Goal: Transaction & Acquisition: Purchase product/service

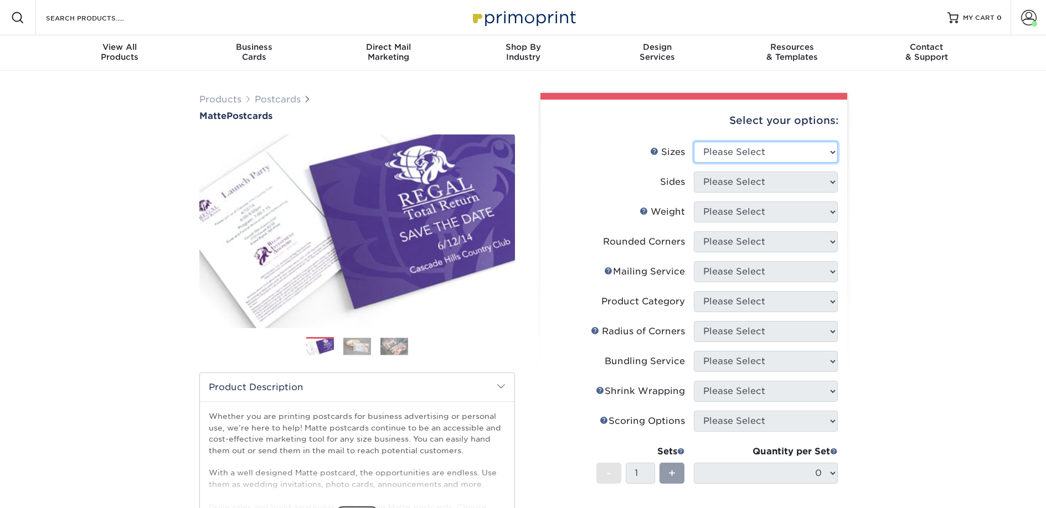
click at [702, 148] on select "Please Select 1.5" x 7" 2" x 4" 2" x 6" 2" x 7" 2" x 8" 2.12" x 5.5" 2.125" x 5…" at bounding box center [766, 152] width 144 height 21
click at [1026, 22] on span at bounding box center [1029, 18] width 16 height 16
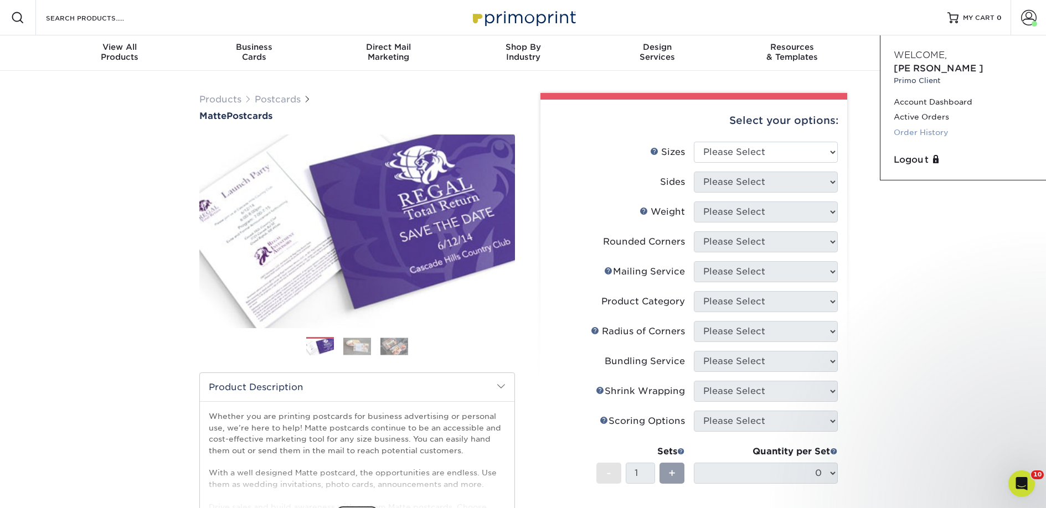
click at [924, 125] on link "Order History" at bounding box center [963, 132] width 139 height 15
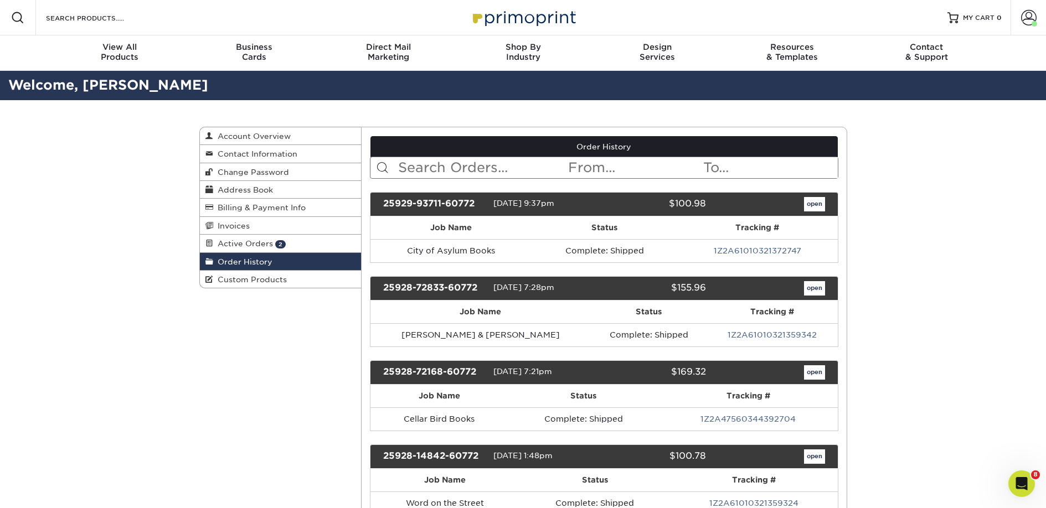
click at [456, 159] on input "text" at bounding box center [482, 167] width 170 height 21
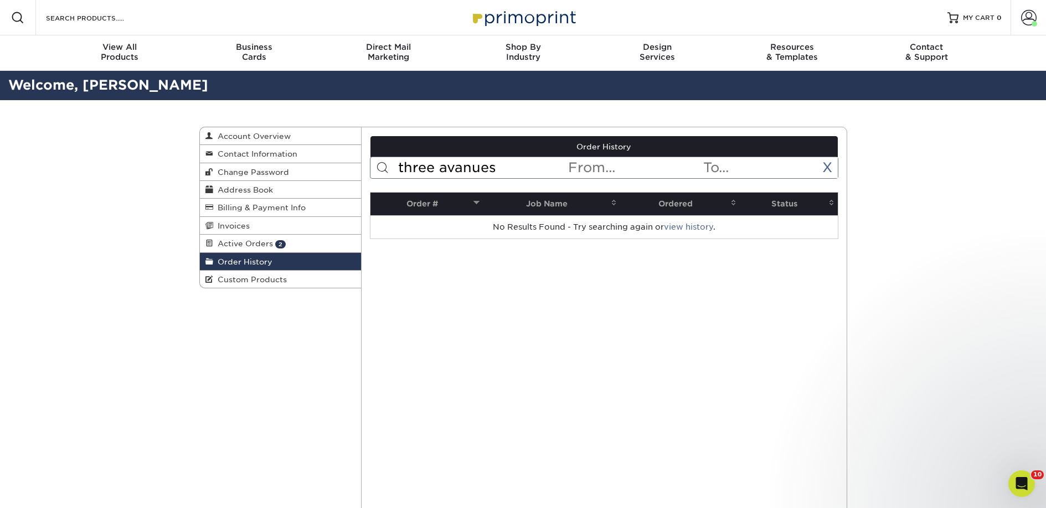
click at [436, 164] on input "three avanues" at bounding box center [482, 167] width 170 height 21
paste input "Three Avenues Bookshop"
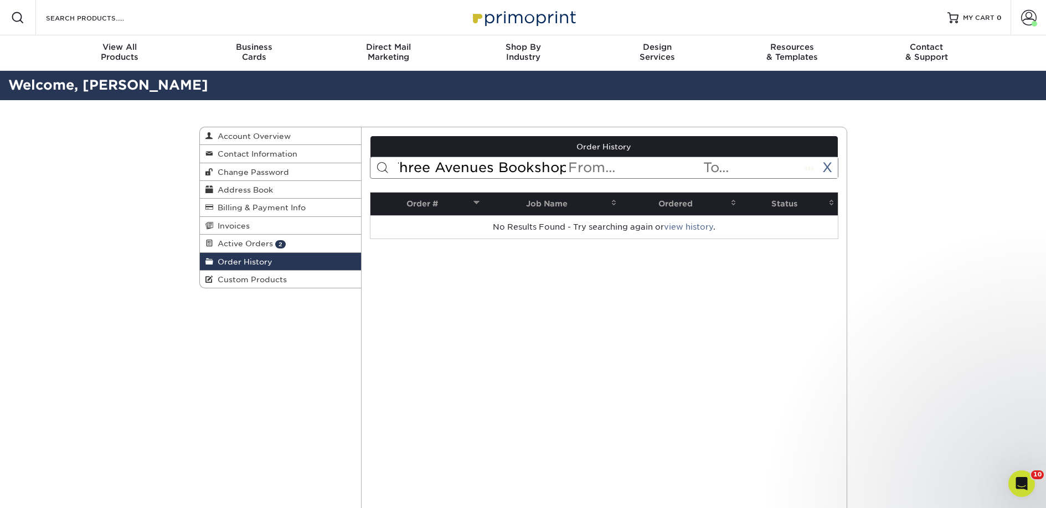
type input "Three Avenues Bookshop"
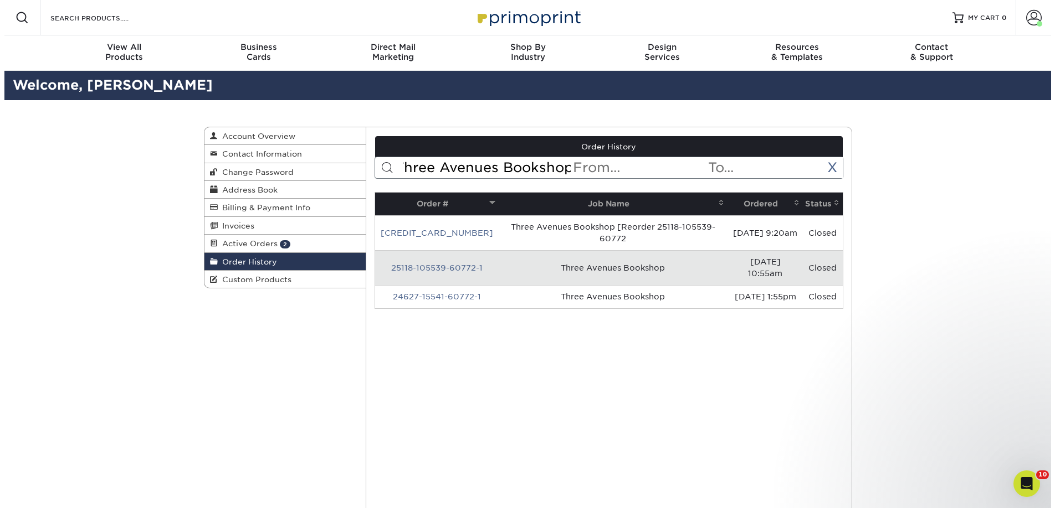
scroll to position [0, 0]
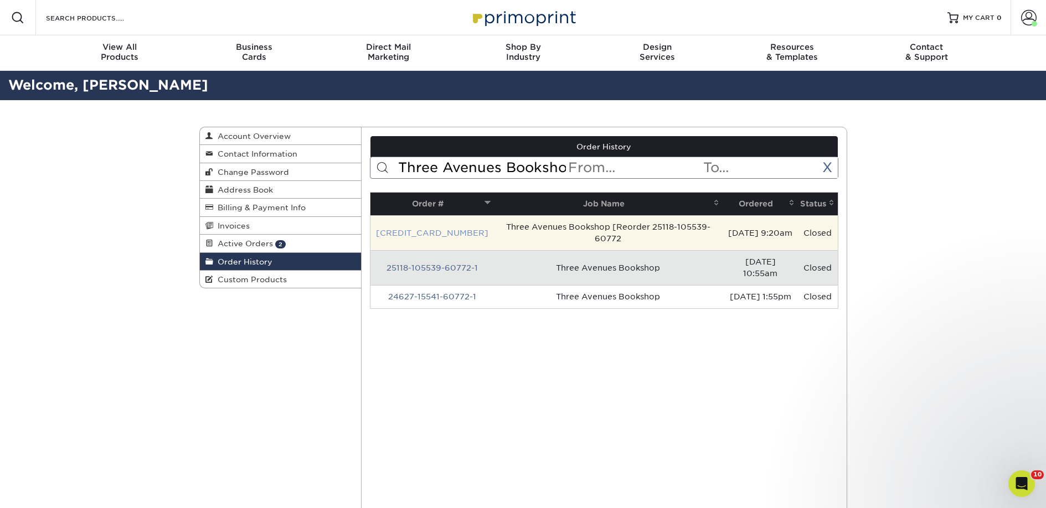
click at [442, 229] on link "25324-92028-60772-1" at bounding box center [432, 233] width 112 height 9
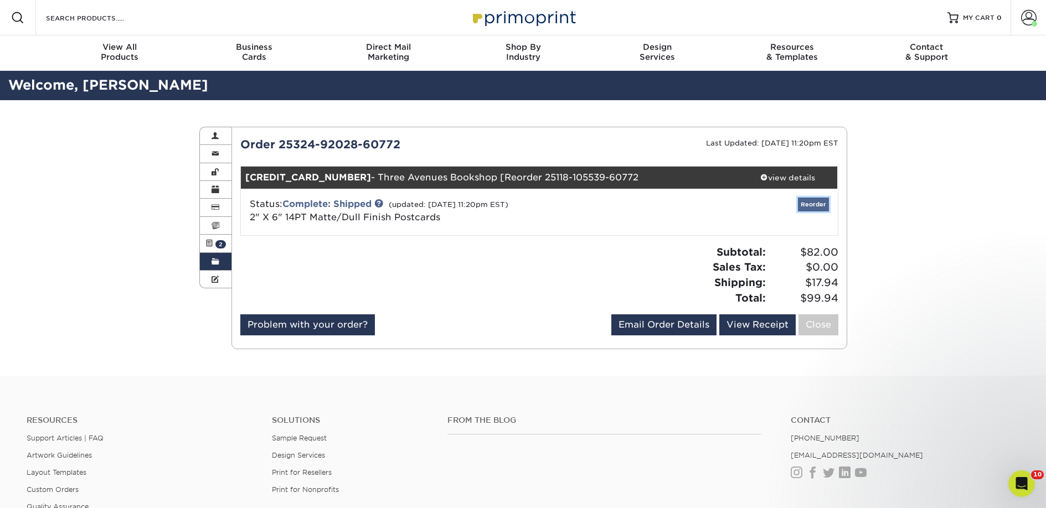
click at [810, 207] on link "Reorder" at bounding box center [813, 205] width 31 height 14
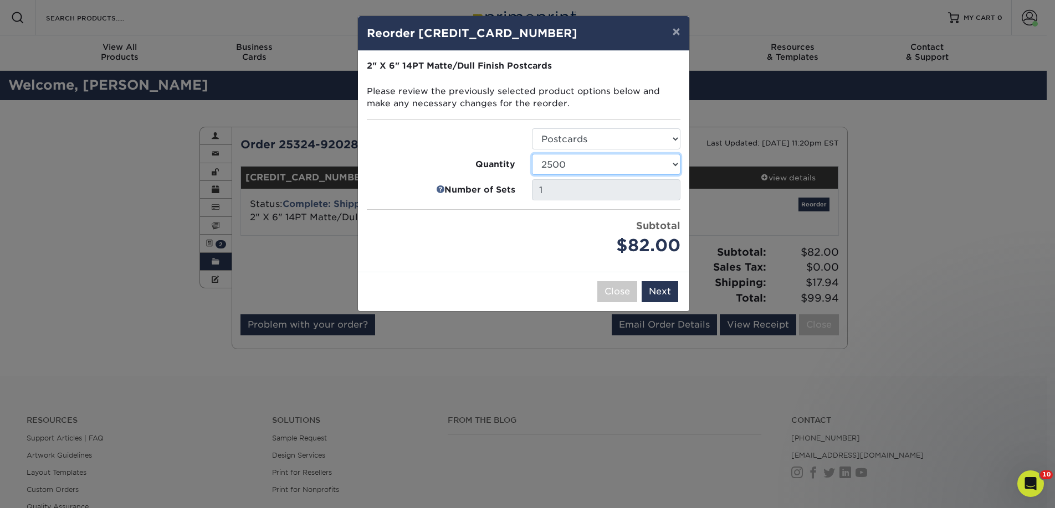
click at [604, 164] on select "1000 2500 5000 10000 15000 20000 25000" at bounding box center [606, 164] width 148 height 21
select select "e824bf9f-d22d-4070-926d-42c6dd5ef515"
click at [532, 154] on select "1000 2500 5000 10000 15000 20000 25000" at bounding box center [606, 164] width 148 height 21
click at [652, 285] on button "Next" at bounding box center [659, 291] width 37 height 21
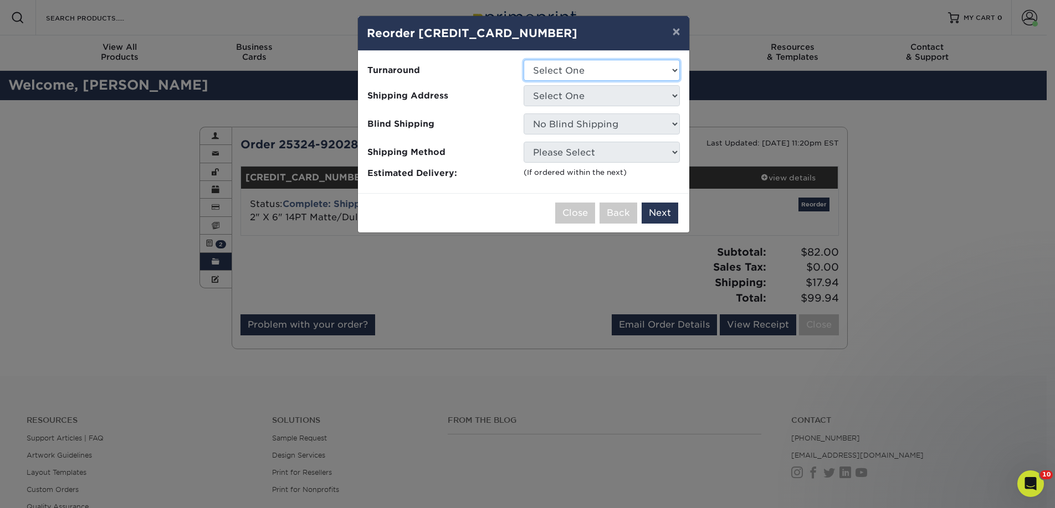
click at [565, 68] on select "Select One 2-4 Business Days 2 Day Next Business Day" at bounding box center [601, 70] width 156 height 21
select select "a9cd5a85-4071-4433-97be-2a724b9524af"
click at [523, 60] on select "Select One 2-4 Business Days 2 Day Next Business Day" at bounding box center [601, 70] width 156 height 21
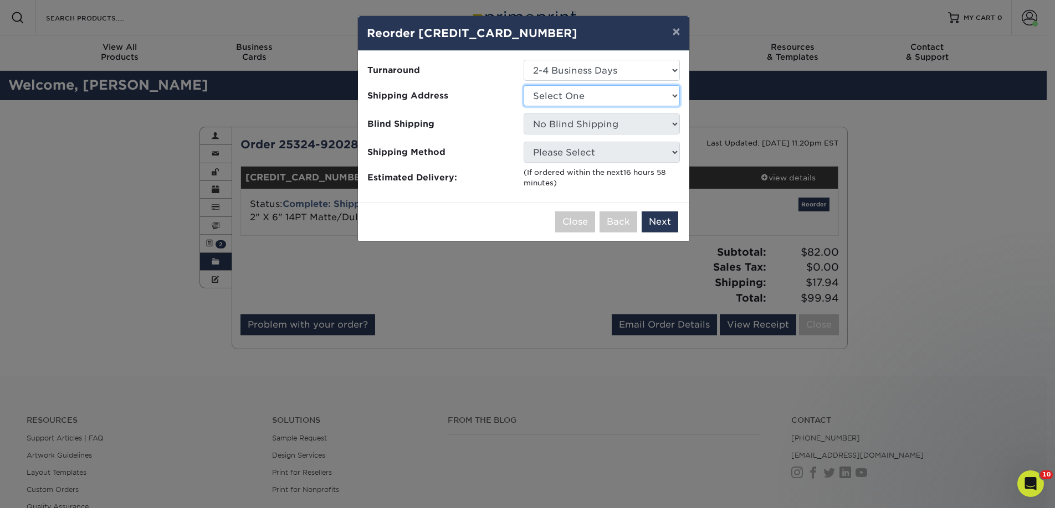
click at [558, 92] on select "Select One 2nd Floor Convention Center A Good Book Bookbug" at bounding box center [601, 95] width 156 height 21
select select "271053"
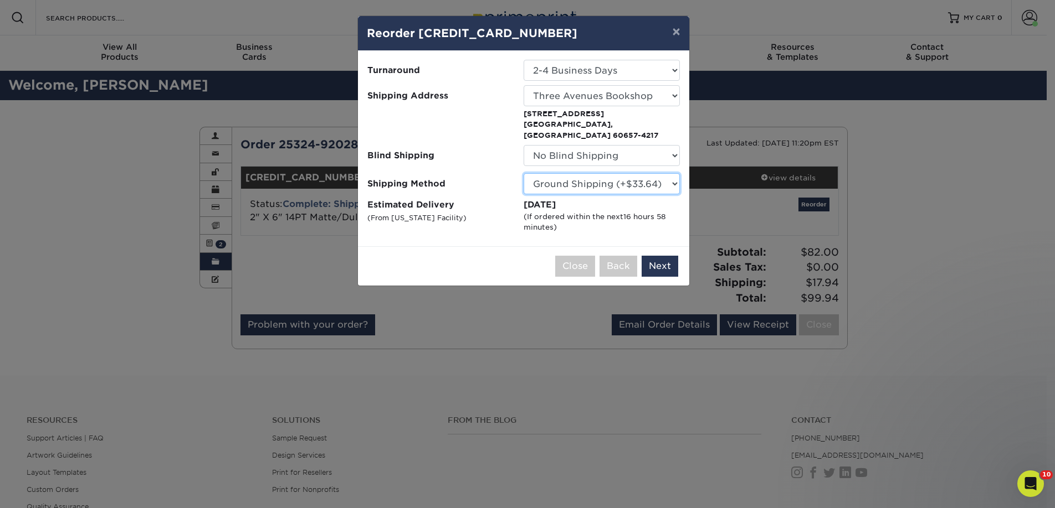
click at [580, 173] on select "Please Select Ground Shipping (+$33.64) 3 Day Shipping Service (+$49.10) 2 Day …" at bounding box center [601, 183] width 156 height 21
click at [523, 173] on select "Please Select Ground Shipping (+$33.64) 3 Day Shipping Service (+$49.10) 2 Day …" at bounding box center [601, 183] width 156 height 21
click at [654, 256] on button "Next" at bounding box center [659, 266] width 37 height 21
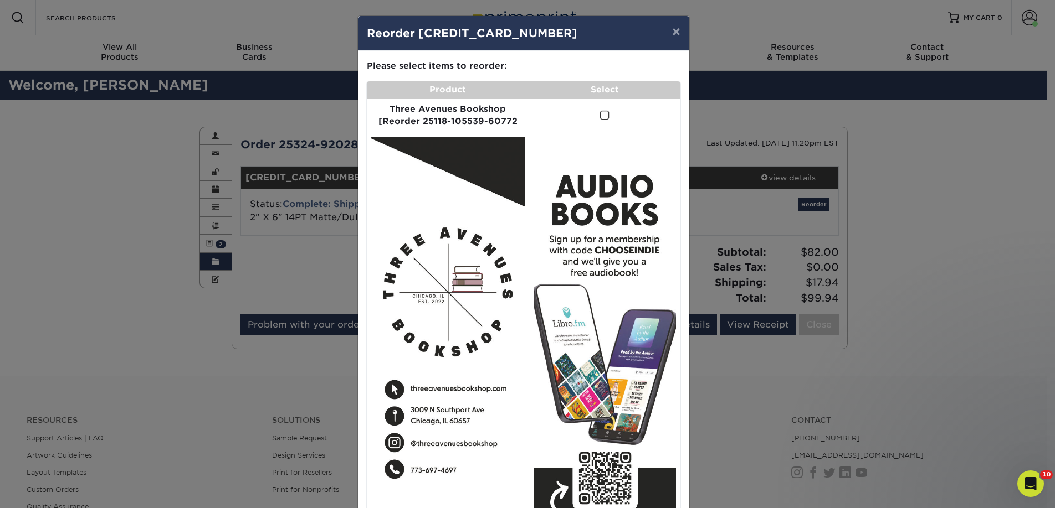
click at [600, 116] on span at bounding box center [604, 115] width 9 height 11
click at [0, 0] on input "checkbox" at bounding box center [0, 0] width 0 height 0
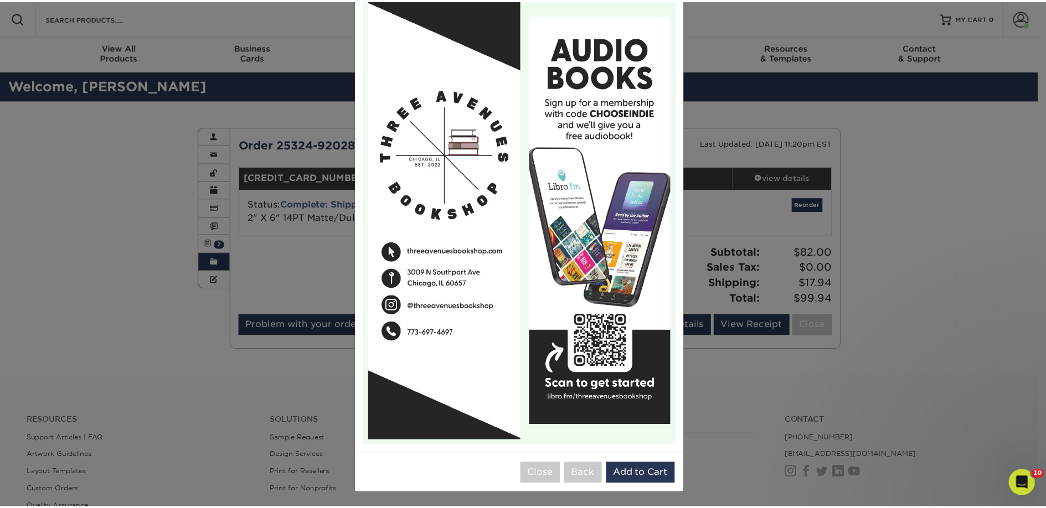
scroll to position [139, 0]
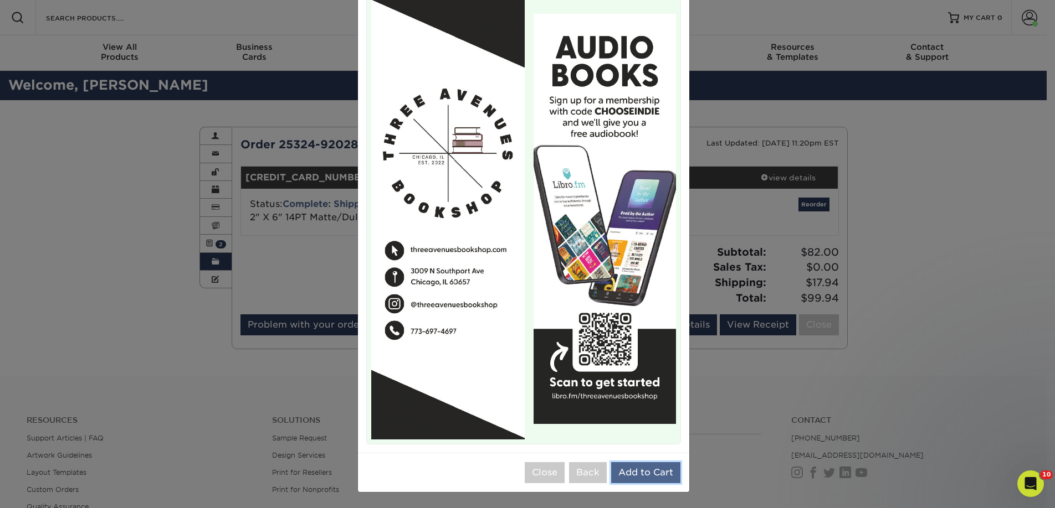
click at [646, 468] on button "Add to Cart" at bounding box center [645, 472] width 69 height 21
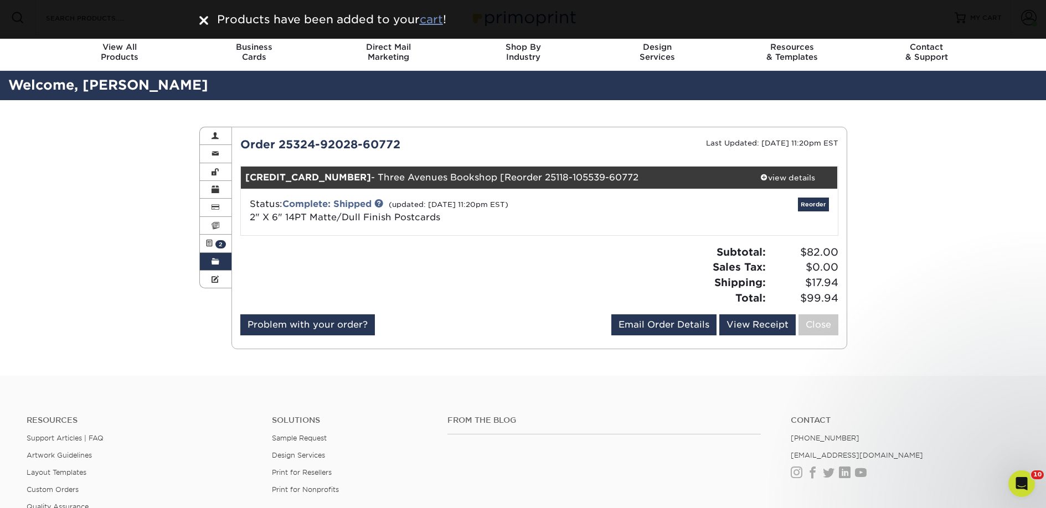
click at [439, 22] on u "cart" at bounding box center [431, 19] width 23 height 13
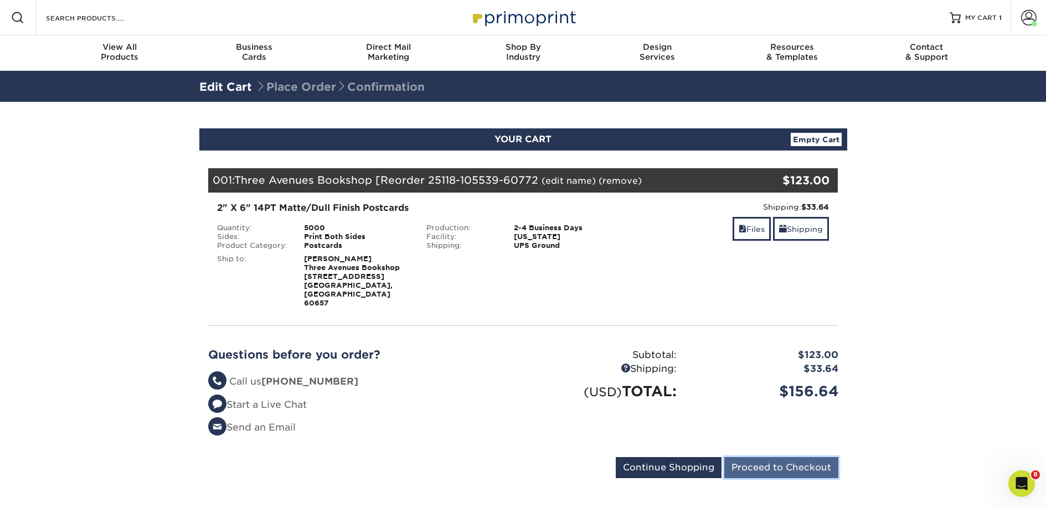
click at [754, 457] on input "Proceed to Checkout" at bounding box center [781, 467] width 114 height 21
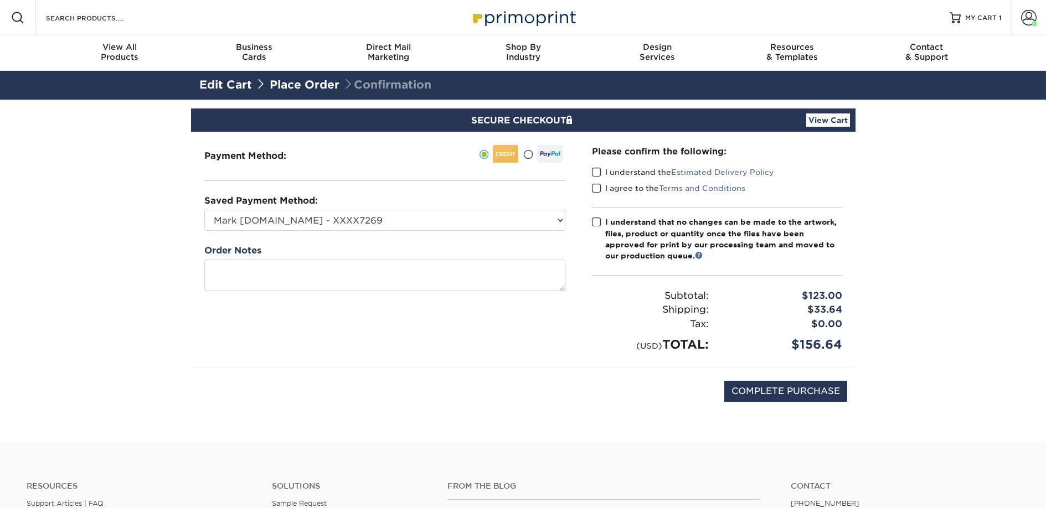
click at [595, 167] on span at bounding box center [596, 172] width 9 height 11
click at [0, 0] on input "I understand the Estimated Delivery Policy" at bounding box center [0, 0] width 0 height 0
click at [597, 186] on span at bounding box center [596, 188] width 9 height 11
click at [0, 0] on input "I agree to the Terms and Conditions" at bounding box center [0, 0] width 0 height 0
click at [600, 227] on span at bounding box center [596, 222] width 9 height 11
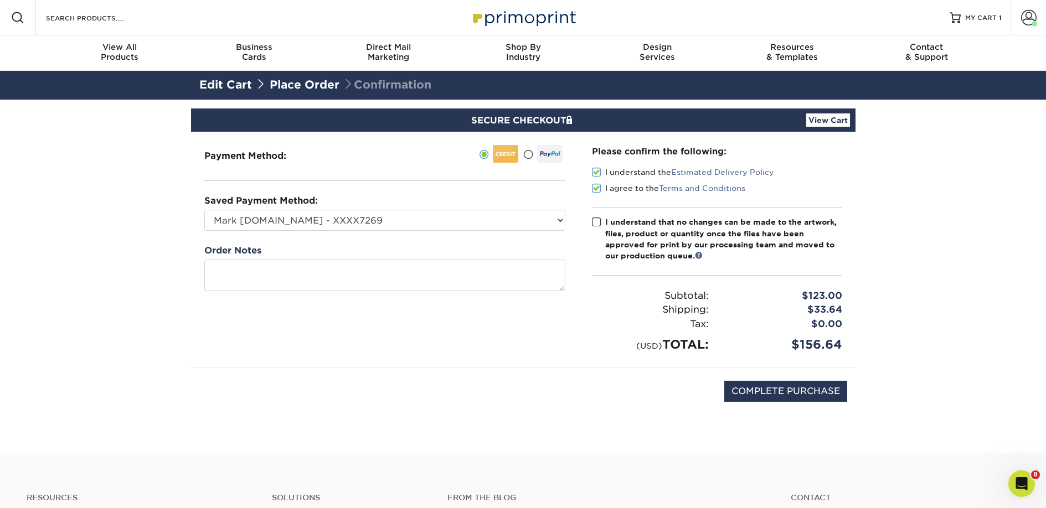
click at [0, 0] on input "I understand that no changes can be made to the artwork, files, product or quan…" at bounding box center [0, 0] width 0 height 0
